Goal: Task Accomplishment & Management: Use online tool/utility

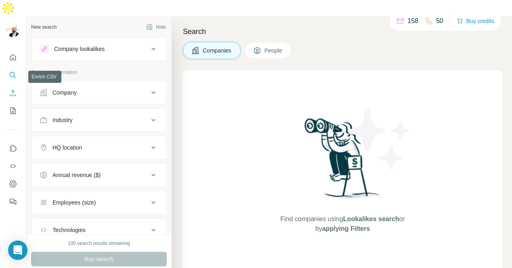
click at [13, 89] on icon "Enrich CSV" at bounding box center [13, 93] width 8 height 8
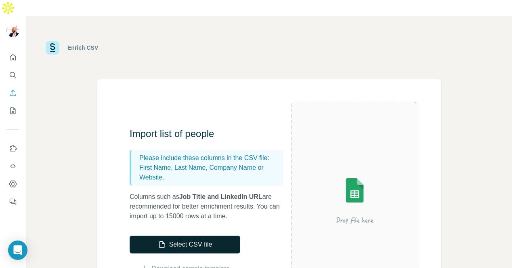
click at [190, 236] on button "Select CSV file" at bounding box center [185, 245] width 111 height 18
click at [187, 236] on button "Select CSV file" at bounding box center [185, 245] width 111 height 18
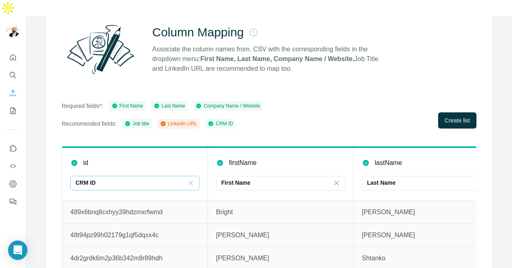
click at [191, 179] on icon at bounding box center [191, 183] width 8 height 8
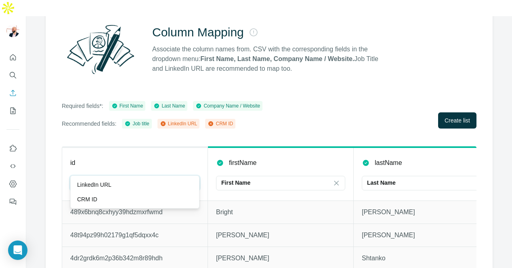
scroll to position [0, 27]
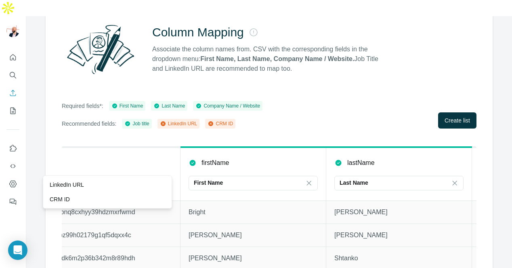
click at [276, 147] on th "firstName First Name" at bounding box center [254, 173] width 146 height 53
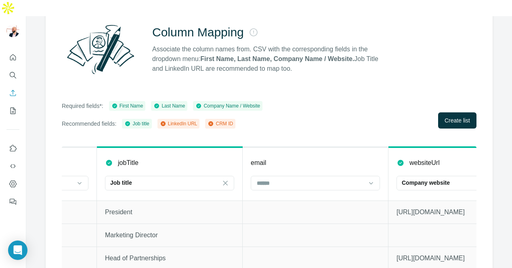
scroll to position [0, 640]
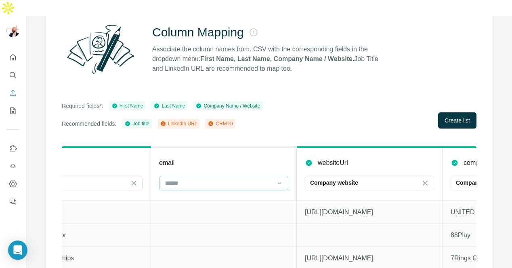
click at [238, 176] on div at bounding box center [218, 183] width 109 height 14
click at [252, 158] on div "email" at bounding box center [223, 163] width 129 height 10
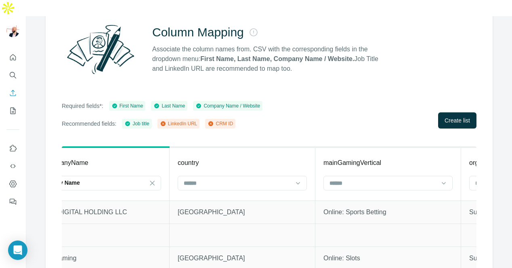
scroll to position [0, 1190]
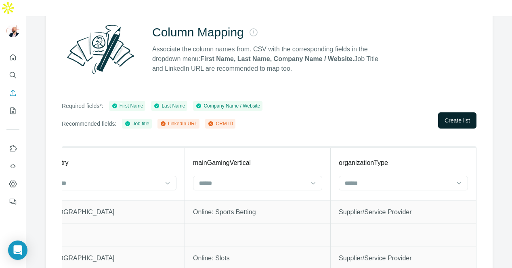
click at [459, 116] on span "Create list" at bounding box center [457, 120] width 25 height 8
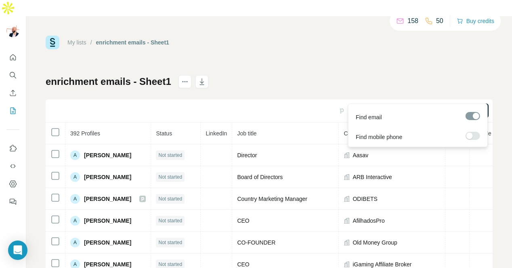
click at [423, 108] on icon "button" at bounding box center [424, 110] width 5 height 5
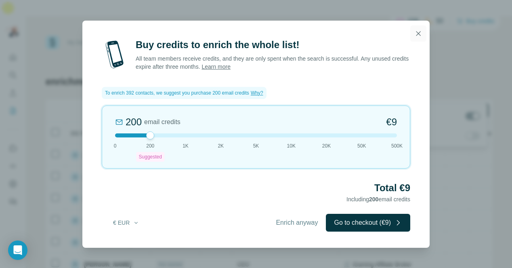
click at [421, 33] on icon "button" at bounding box center [419, 33] width 8 height 8
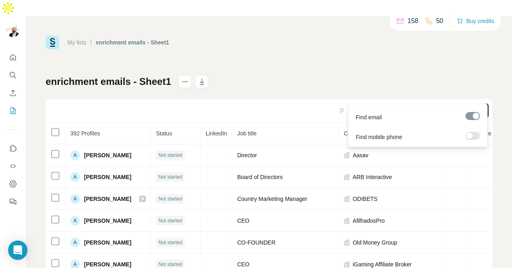
click at [427, 103] on button "Find all emails (392)" at bounding box center [452, 110] width 74 height 15
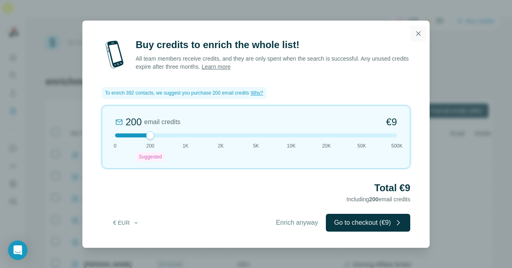
click at [414, 36] on button "button" at bounding box center [419, 33] width 16 height 16
